Goal: Find specific page/section: Find specific page/section

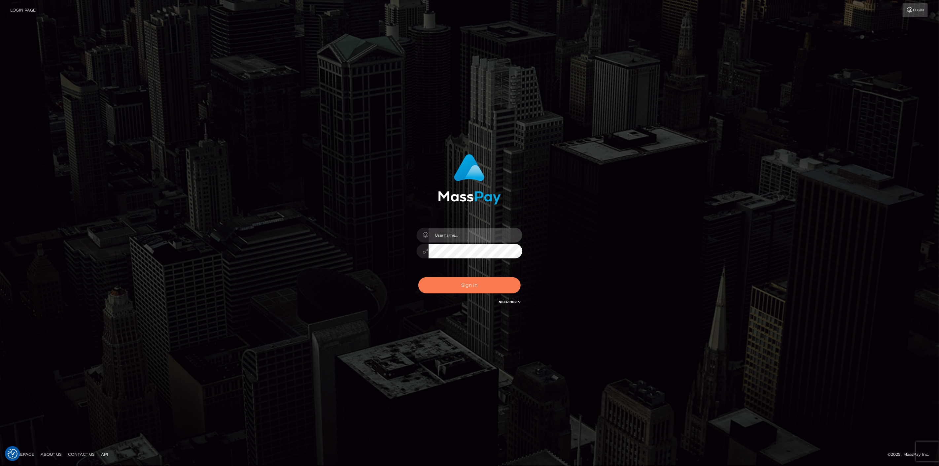
type input "[DOMAIN_NAME]"
click at [487, 279] on button "Sign in" at bounding box center [469, 285] width 102 height 16
type input "scott.cm"
click at [454, 282] on button "Sign in" at bounding box center [469, 285] width 102 height 16
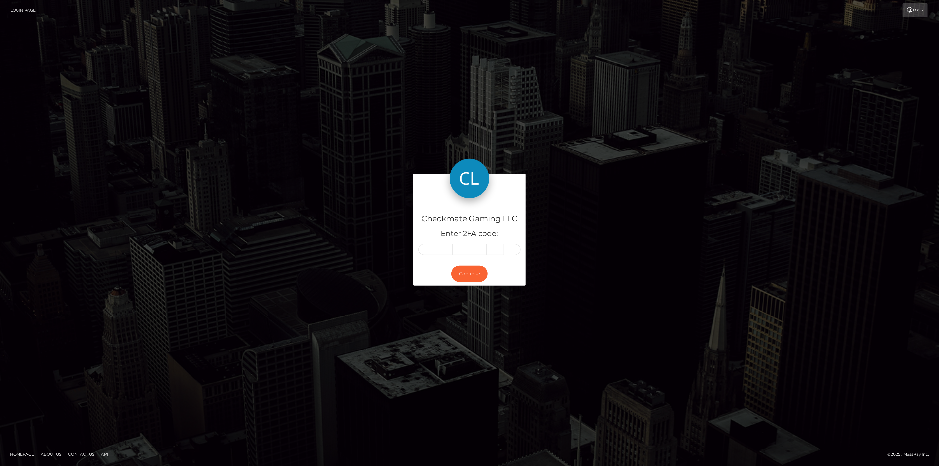
click at [431, 248] on input "text" at bounding box center [426, 249] width 17 height 11
type input "7"
type input "4"
type input "9"
type input "3"
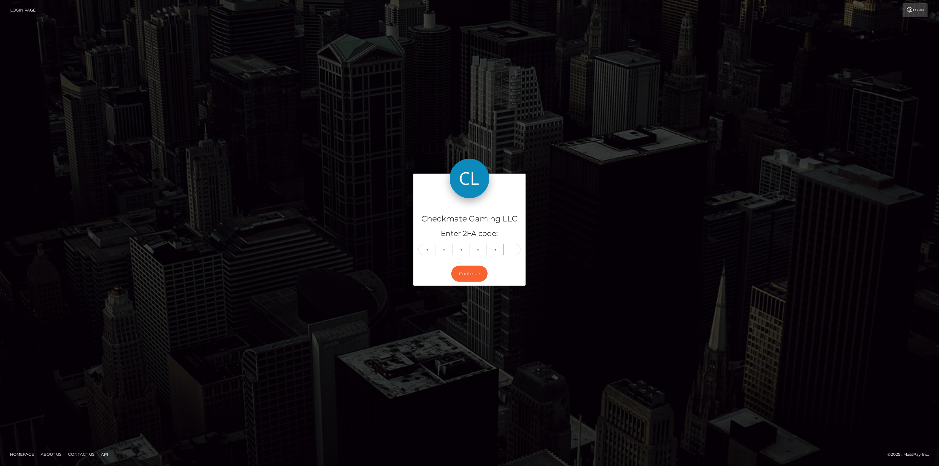
type input "9"
type input "5"
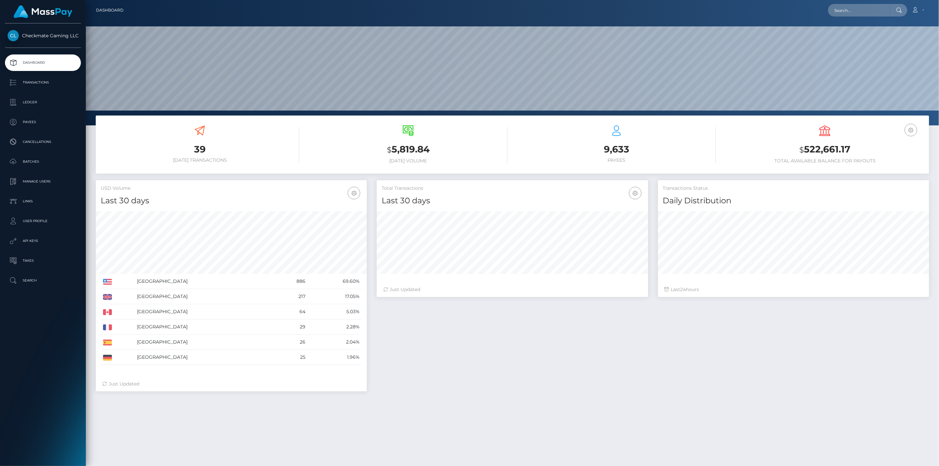
scroll to position [117, 271]
click at [40, 126] on p "Payees" at bounding box center [43, 122] width 71 height 10
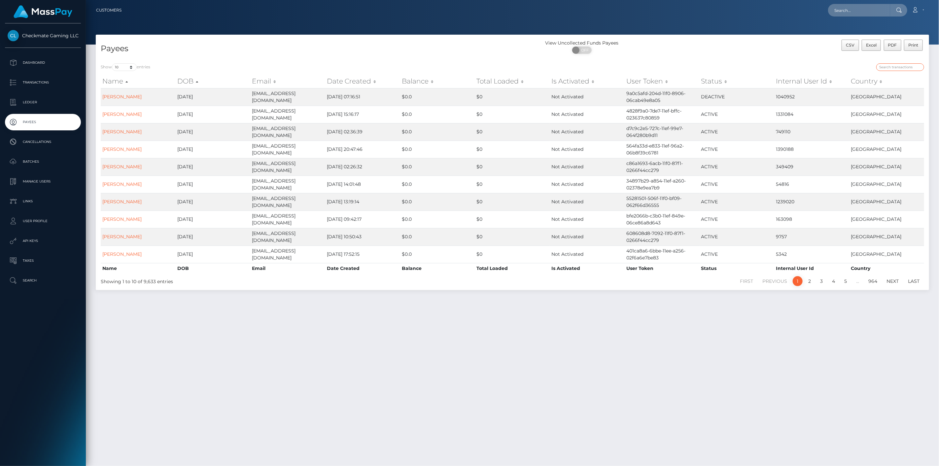
click at [907, 64] on input "search" at bounding box center [900, 67] width 48 height 8
paste input "31410"
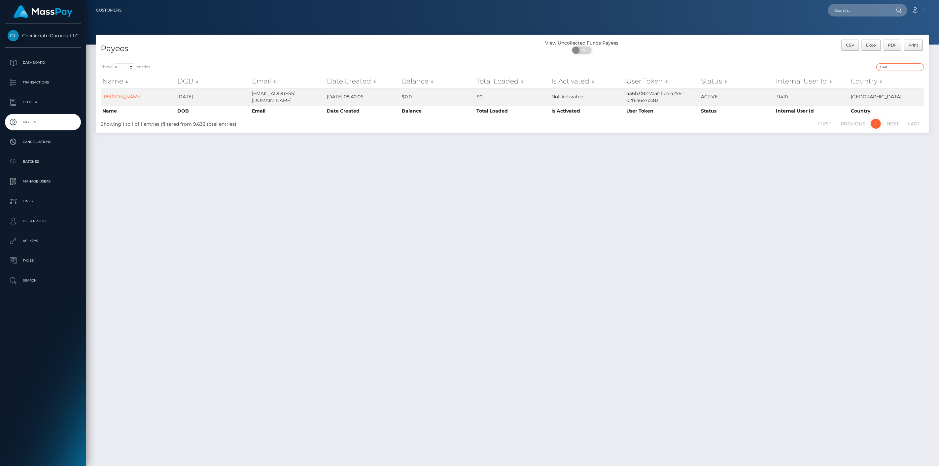
click at [890, 64] on input "31410" at bounding box center [900, 67] width 48 height 8
paste input "15629"
type input "15629"
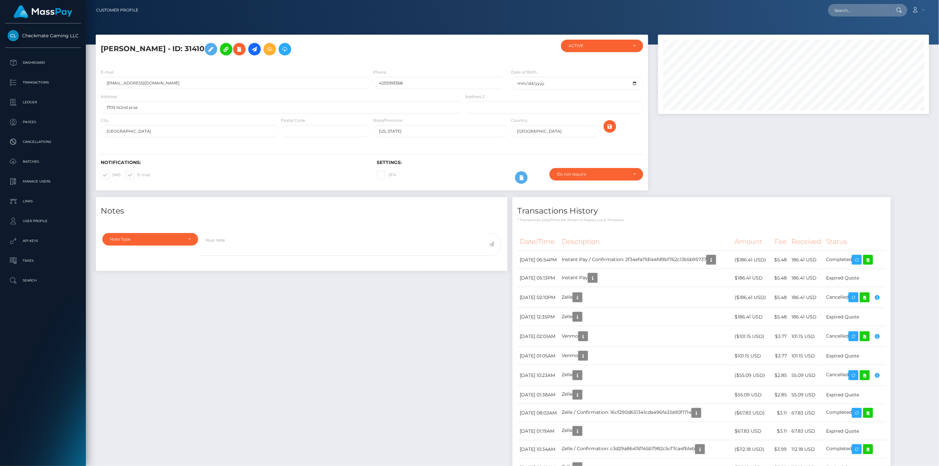
scroll to position [79, 271]
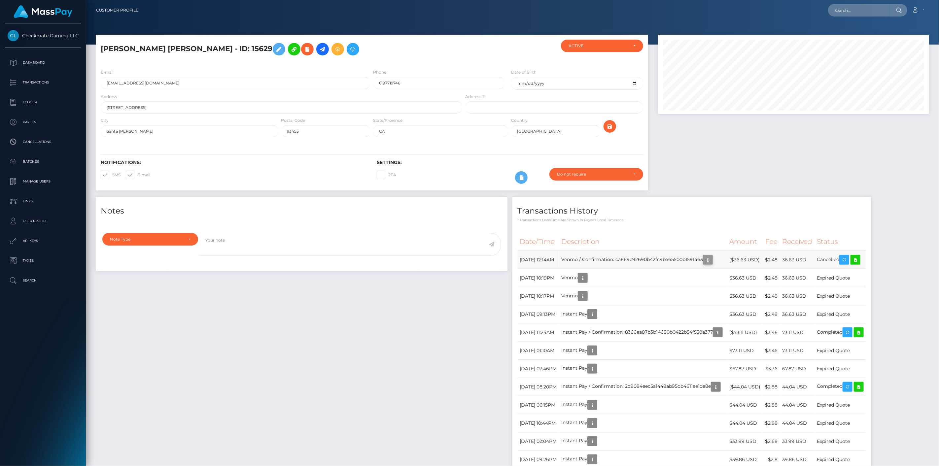
scroll to position [79, 271]
click at [712, 257] on icon "button" at bounding box center [708, 260] width 8 height 8
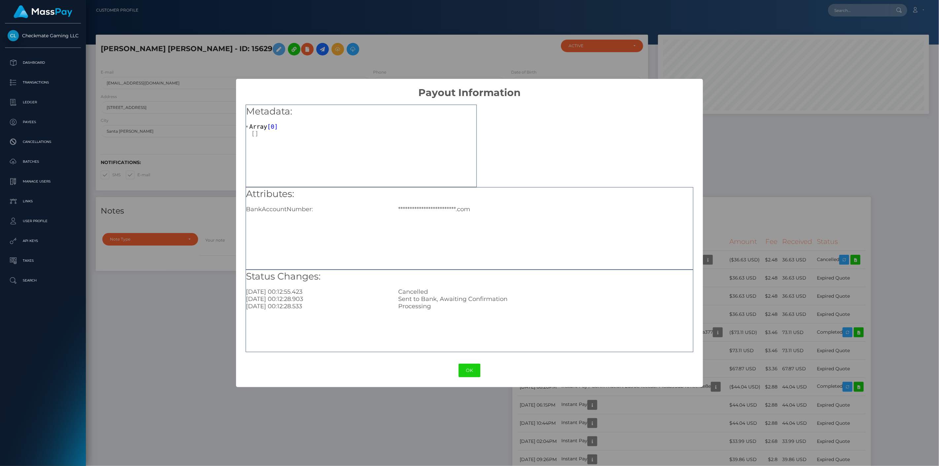
click at [749, 224] on div "**********" at bounding box center [469, 233] width 939 height 466
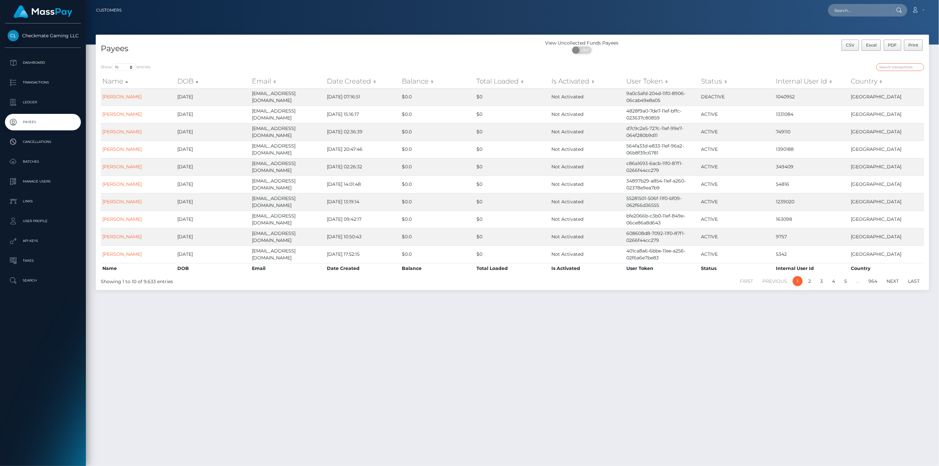
click at [904, 65] on input "search" at bounding box center [900, 67] width 48 height 8
paste input "544524"
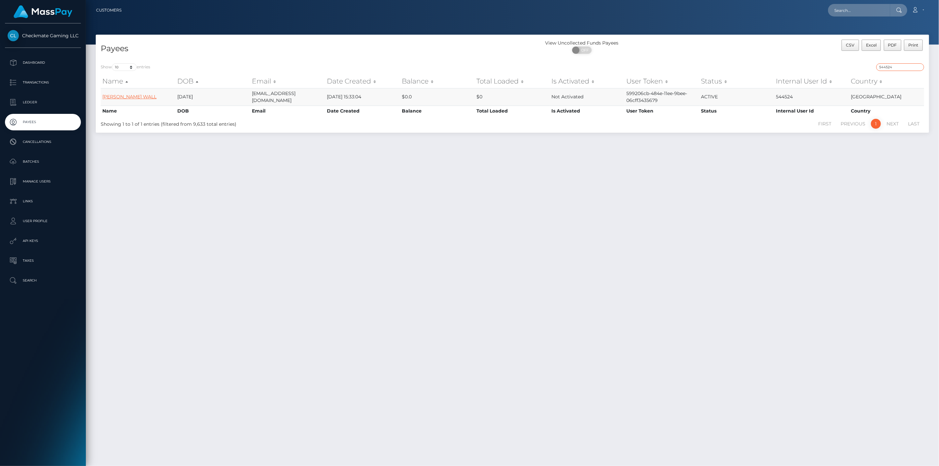
type input "544524"
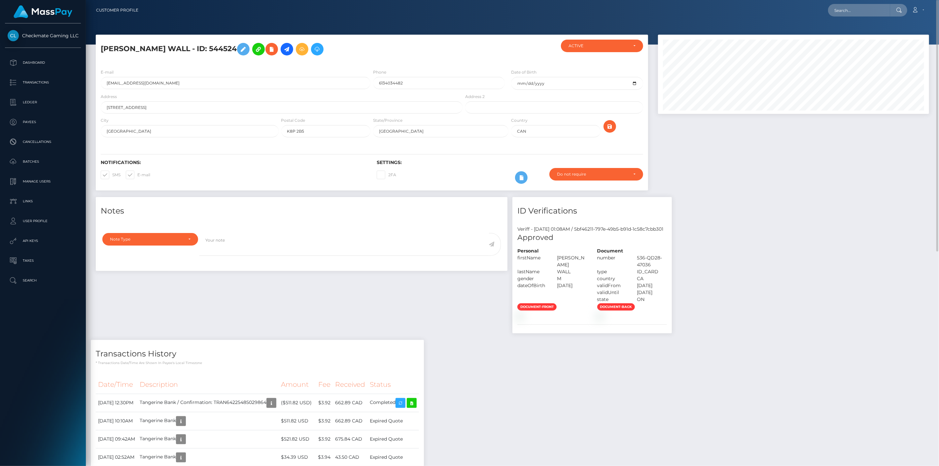
drag, startPoint x: 233, startPoint y: 52, endPoint x: 101, endPoint y: 41, distance: 131.9
click at [101, 41] on h5 "RILEY MITCHELL WALL - ID: 544524" at bounding box center [280, 49] width 358 height 19
copy h5 "RILEY MITCHELL WALL - ID: 544524"
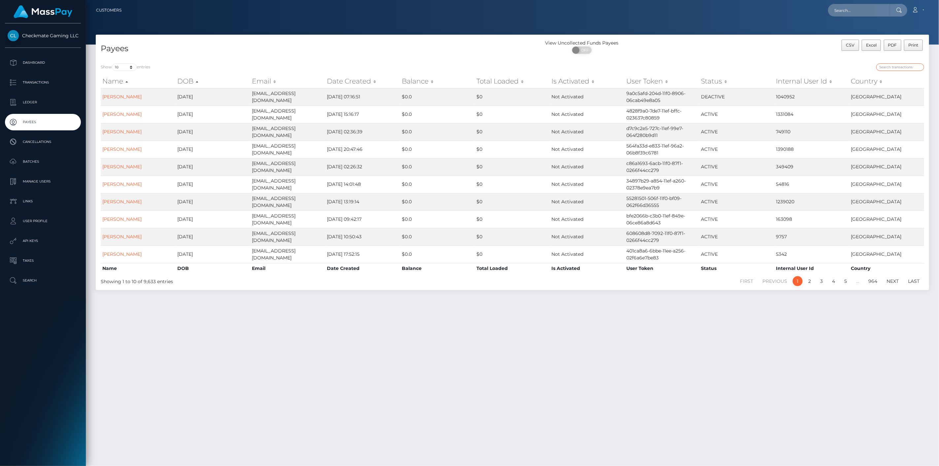
click at [890, 68] on input "search" at bounding box center [900, 67] width 48 height 8
paste input "1172304"
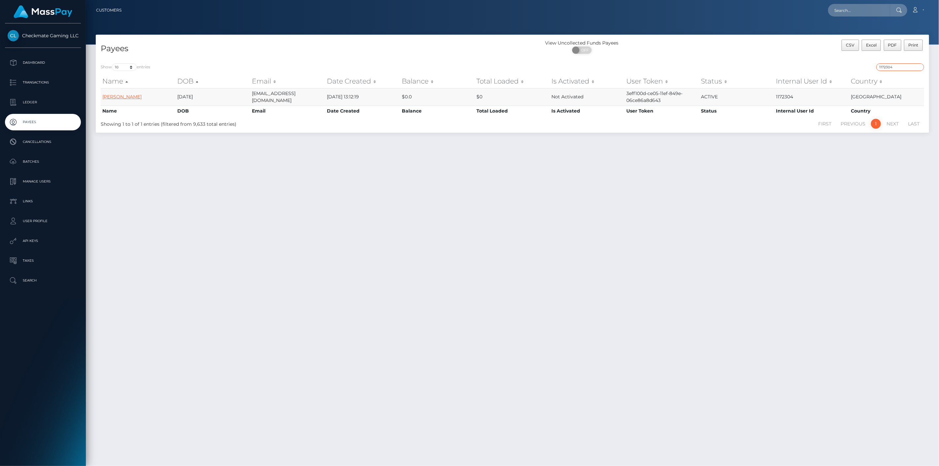
type input "1172304"
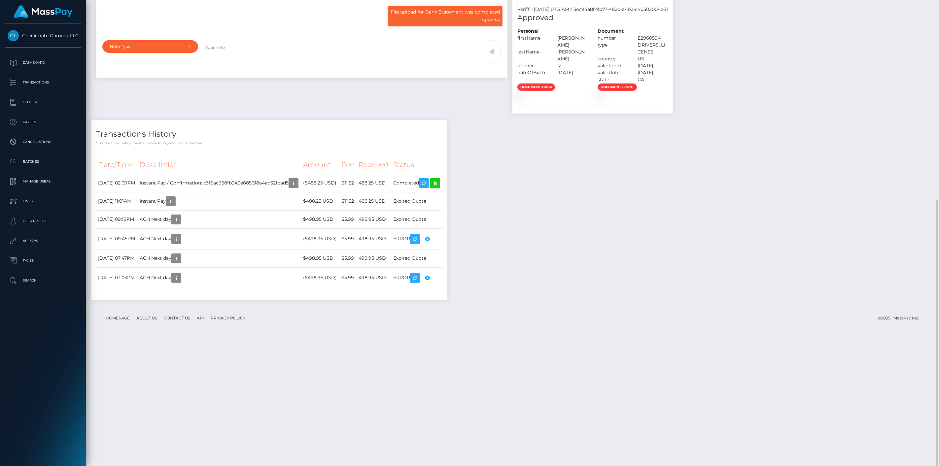
scroll to position [255, 0]
